Goal: Information Seeking & Learning: Learn about a topic

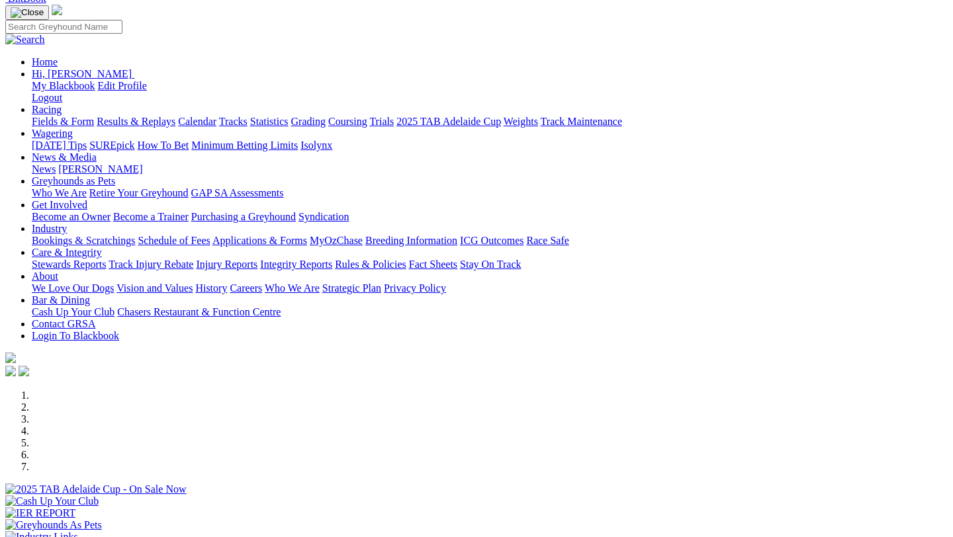
scroll to position [57, 0]
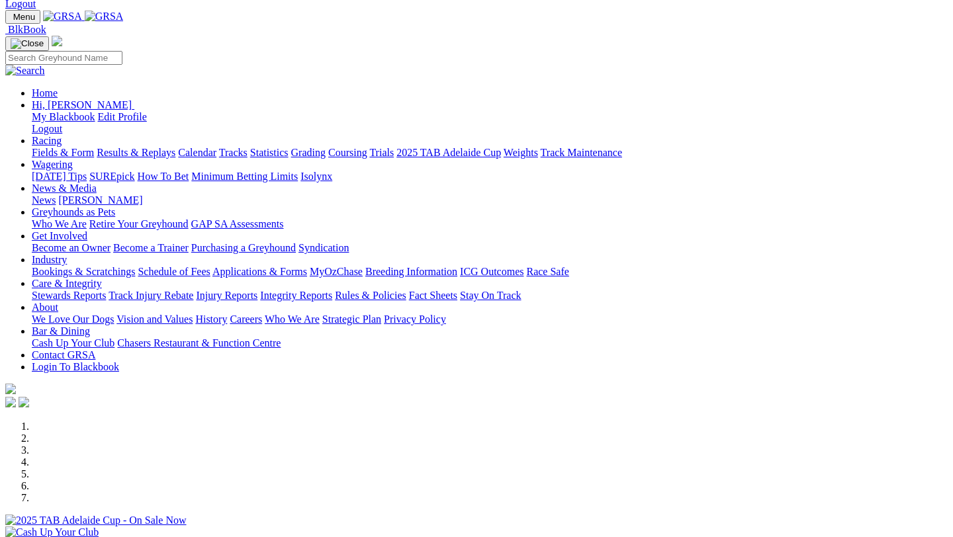
click at [124, 11] on link at bounding box center [104, 16] width 39 height 11
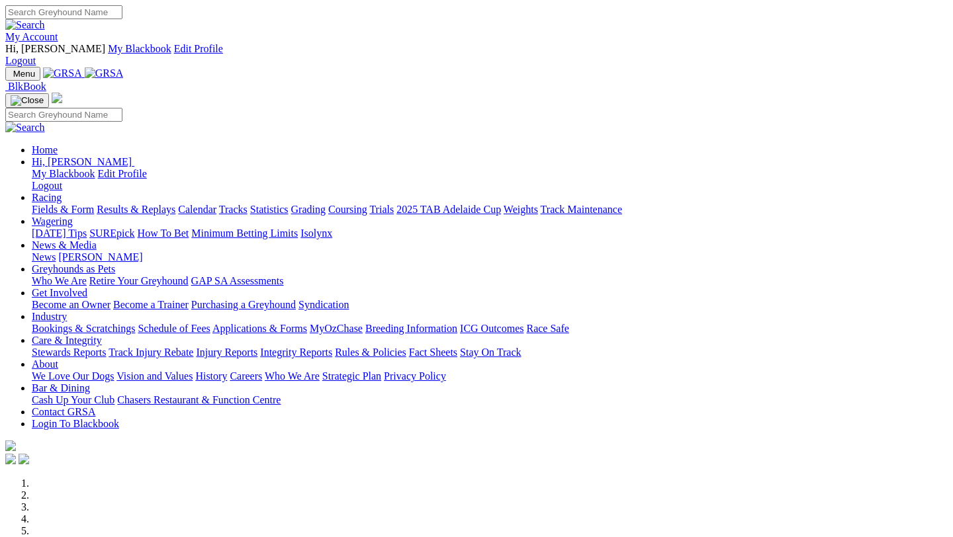
click at [62, 192] on link "Racing" at bounding box center [47, 197] width 30 height 11
click at [73, 204] on link "Fields & Form" at bounding box center [63, 209] width 62 height 11
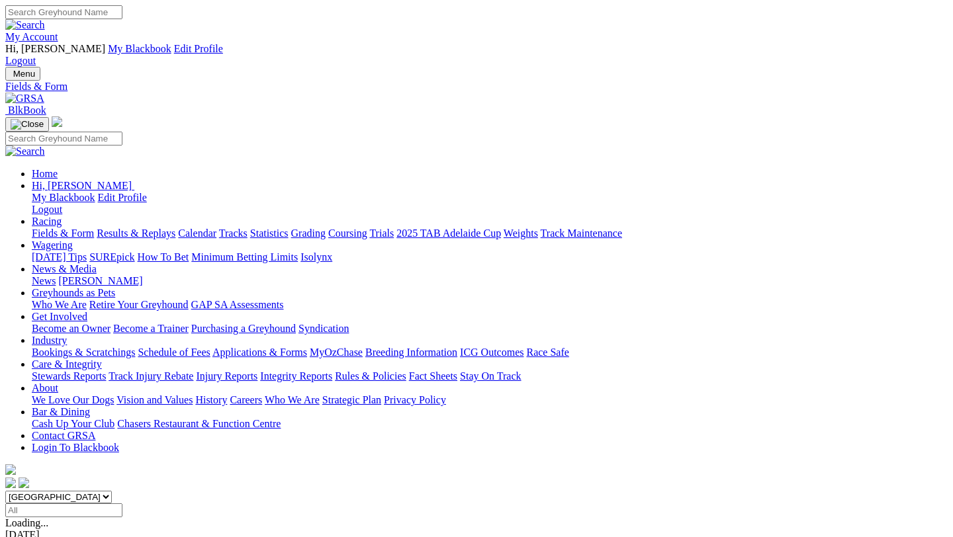
click at [122, 504] on input "Select date" at bounding box center [63, 511] width 117 height 14
type input "Yesterday, 21 Aug 2025"
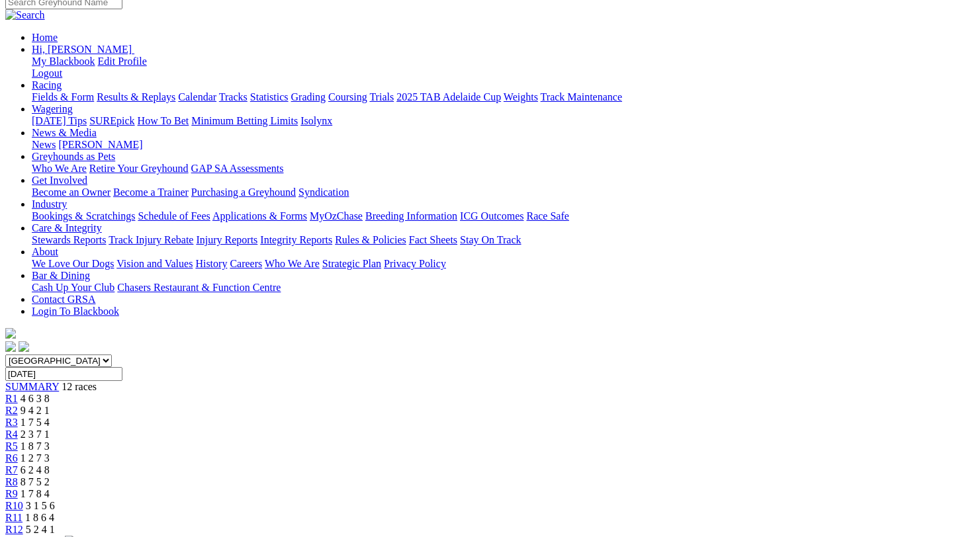
scroll to position [135, 0]
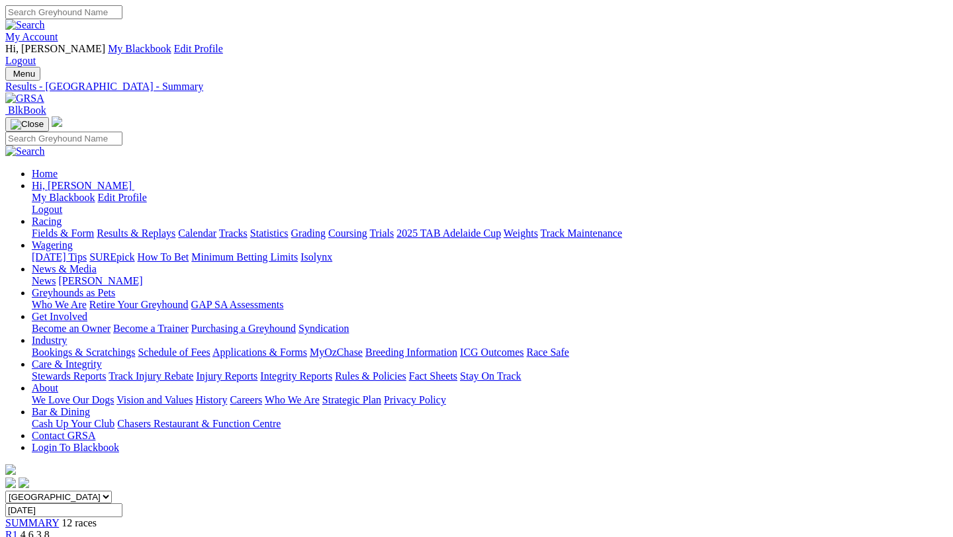
click at [52, 228] on link "Fields & Form" at bounding box center [63, 233] width 62 height 11
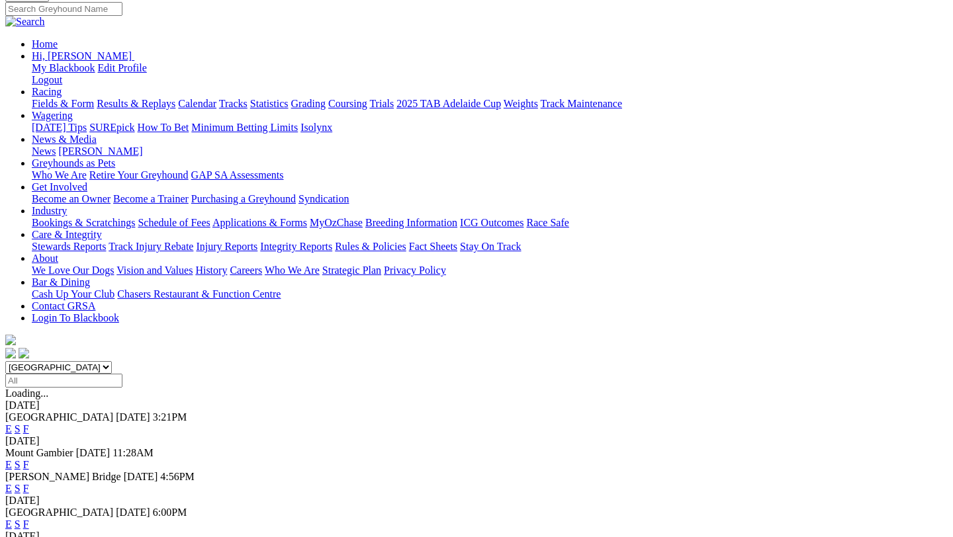
scroll to position [141, 0]
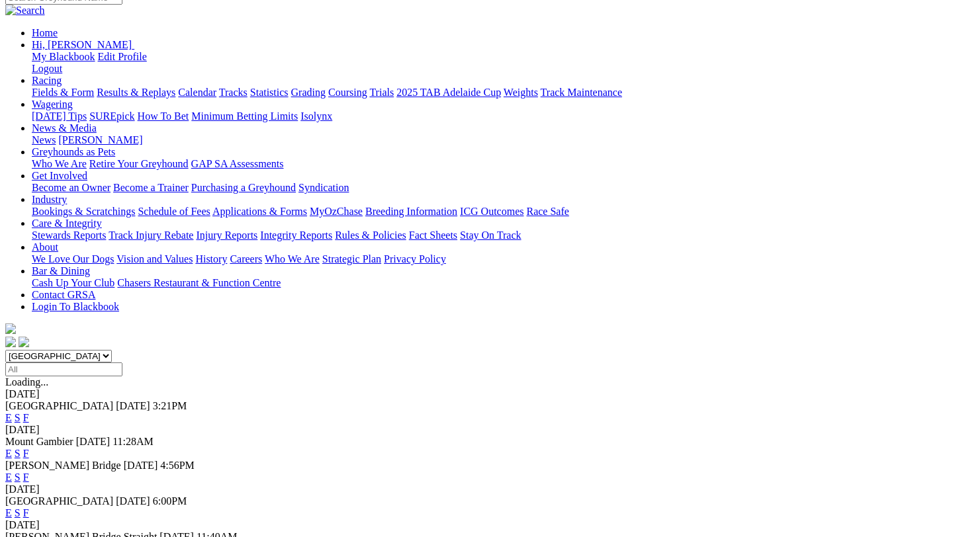
click at [29, 508] on link "F" at bounding box center [26, 513] width 6 height 11
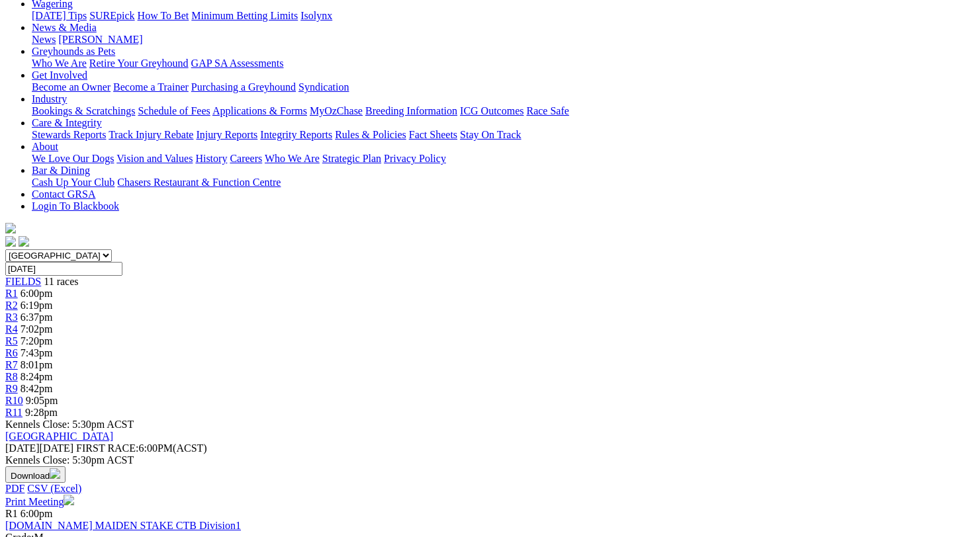
scroll to position [256, 0]
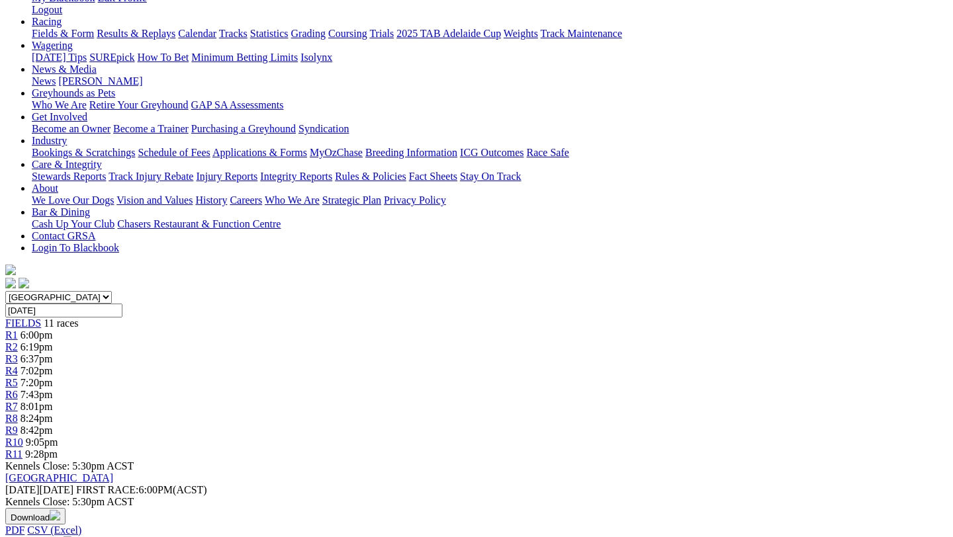
scroll to position [203, 0]
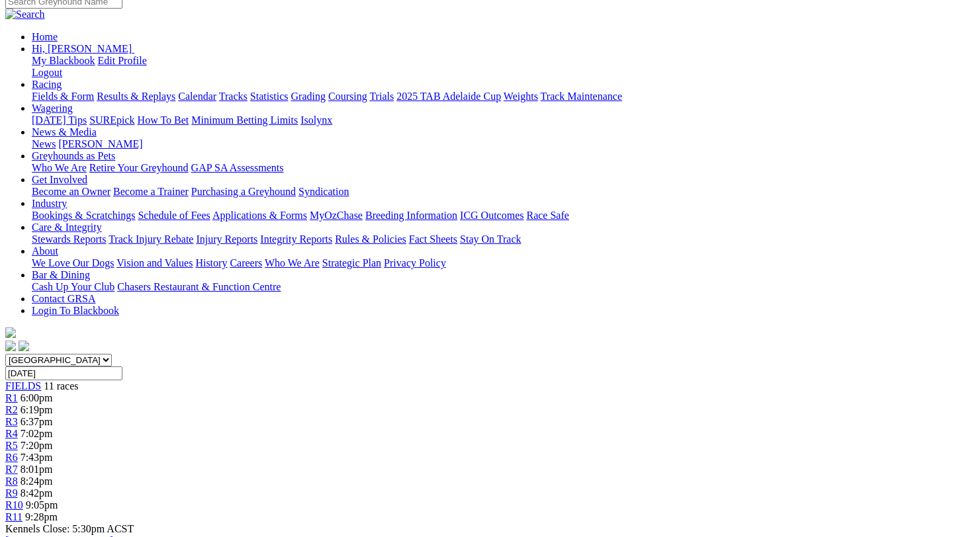
scroll to position [163, 0]
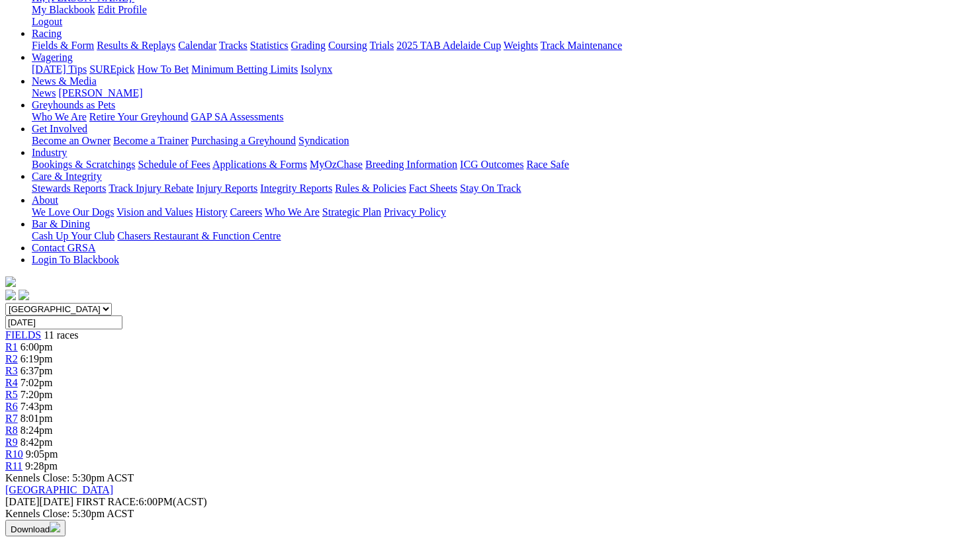
scroll to position [212, 0]
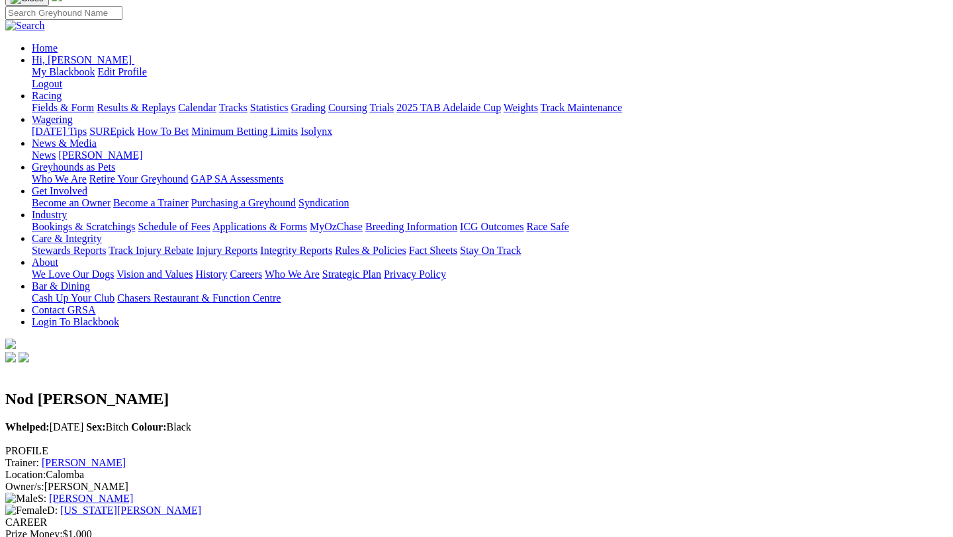
scroll to position [107, 0]
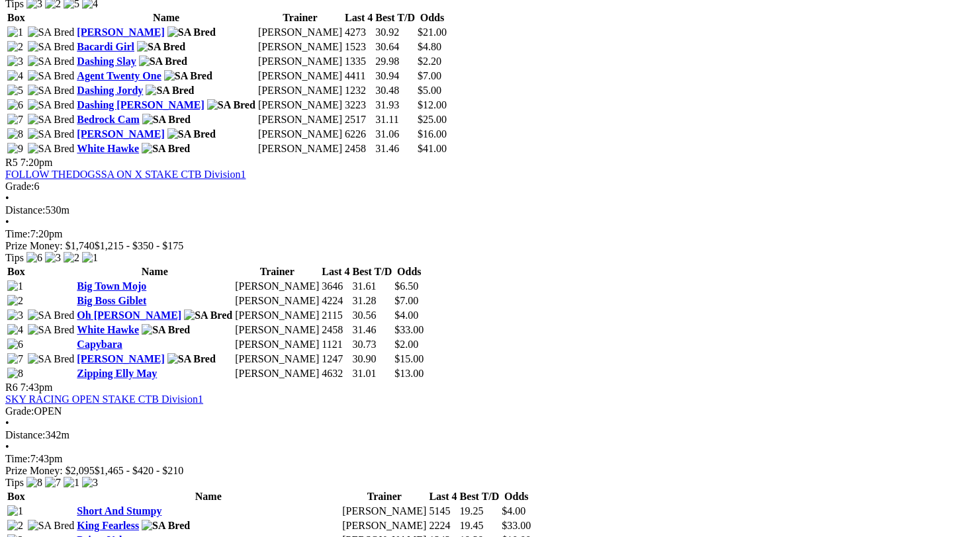
scroll to position [1510, 0]
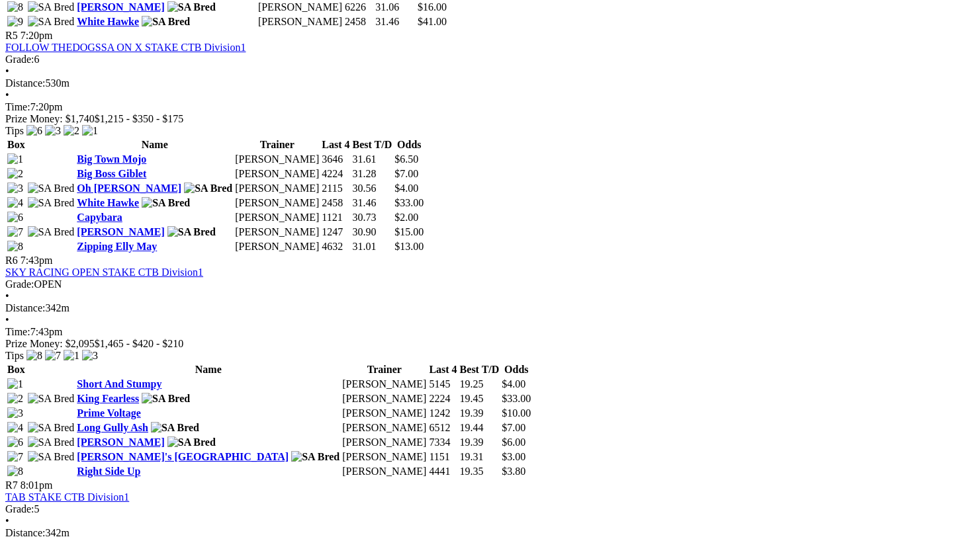
scroll to position [1630, 0]
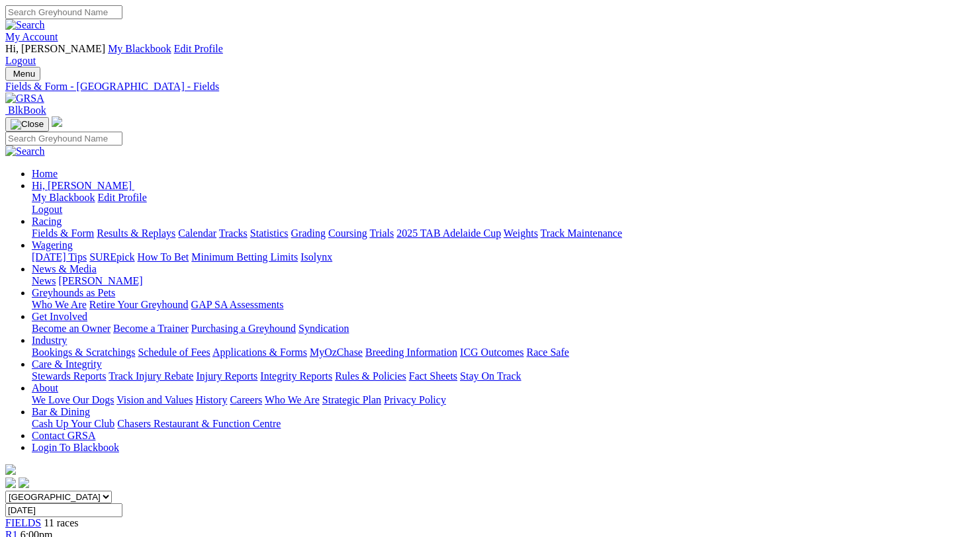
click at [75, 228] on link "Fields & Form" at bounding box center [63, 233] width 62 height 11
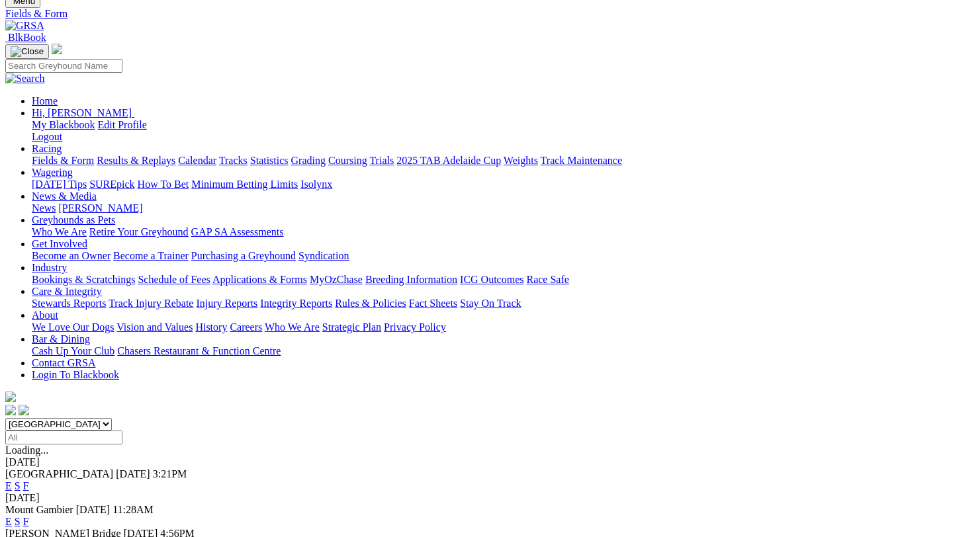
scroll to position [73, 0]
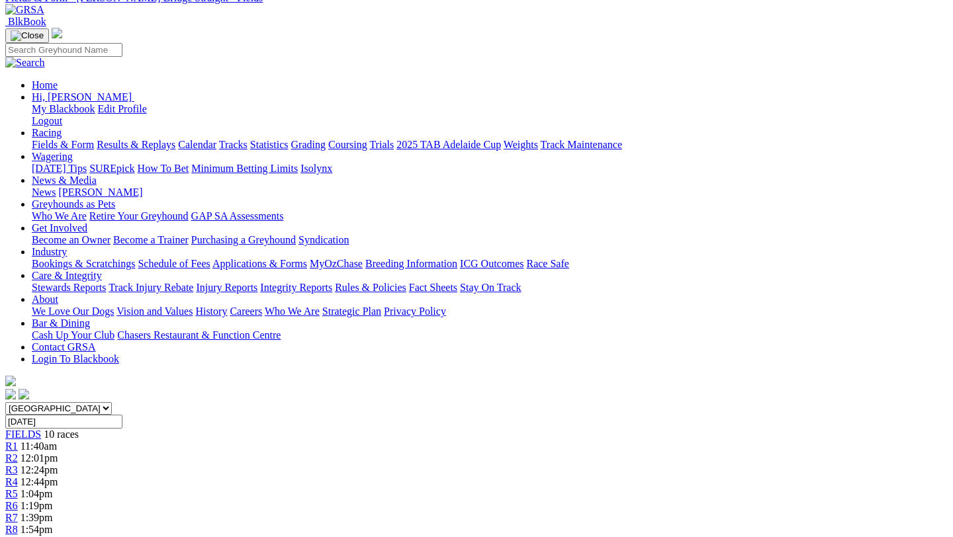
scroll to position [98, 0]
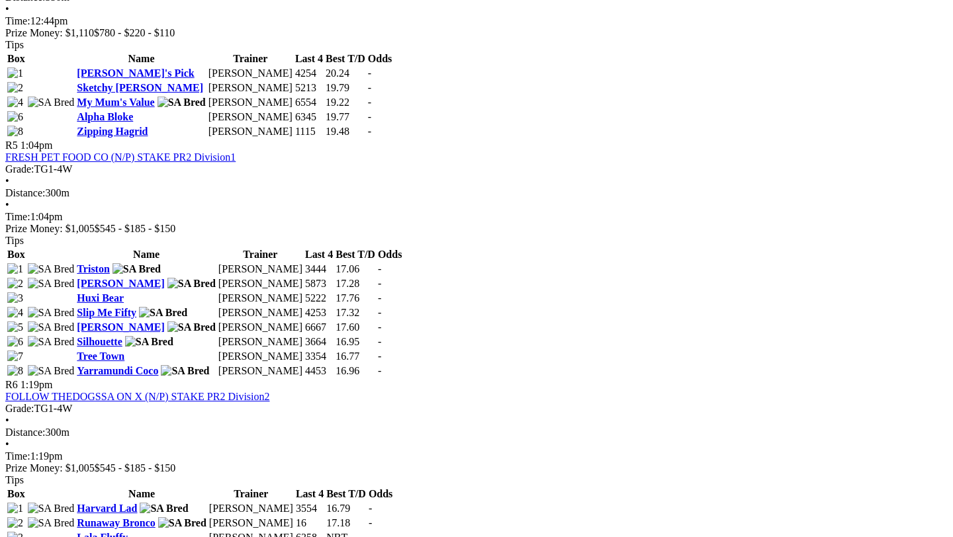
scroll to position [1414, 0]
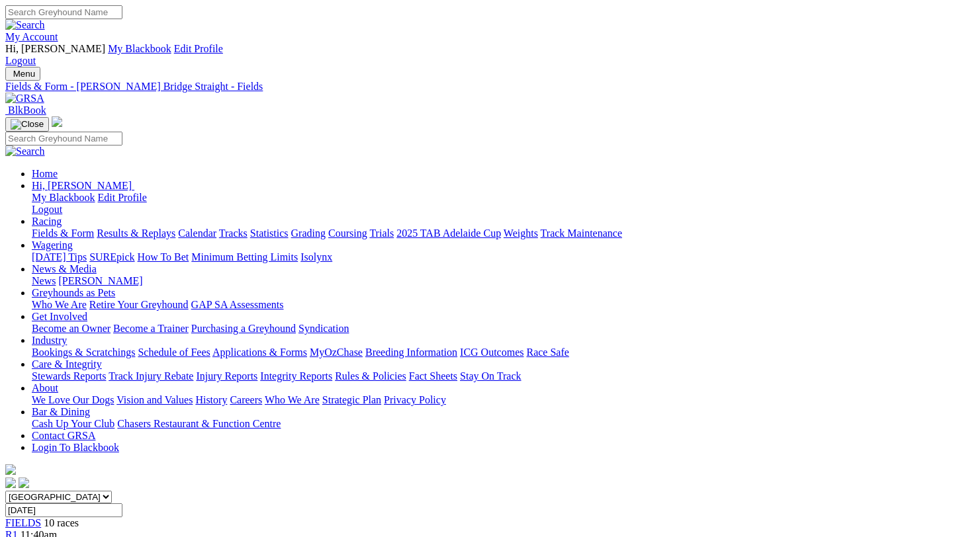
click at [74, 228] on link "Fields & Form" at bounding box center [63, 233] width 62 height 11
